Goal: Task Accomplishment & Management: Complete application form

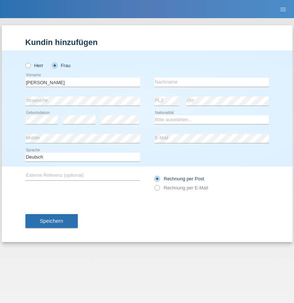
type input "Farkash"
click at [211, 82] on input "text" at bounding box center [211, 82] width 114 height 9
type input "Yolana"
select select "UA"
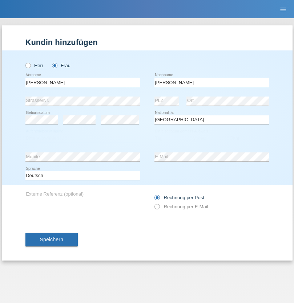
select select "C"
select select "09"
select select "12"
select select "2021"
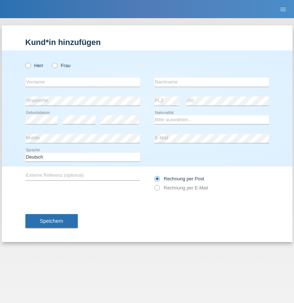
radio input "true"
click at [82, 82] on input "text" at bounding box center [82, 82] width 114 height 9
type input "K"
click at [211, 82] on input "text" at bounding box center [211, 82] width 114 height 9
type input "Keel"
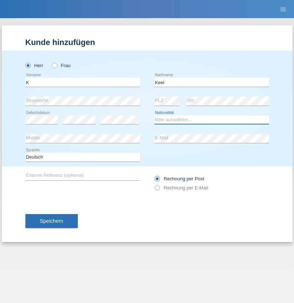
select select "CH"
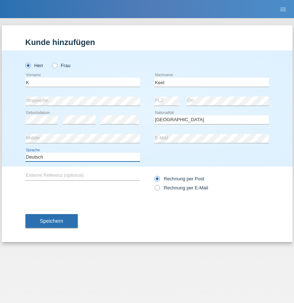
select select "en"
